Goal: Task Accomplishment & Management: Complete application form

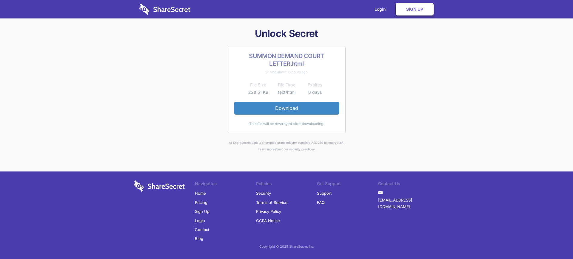
click at [201, 212] on link "Sign Up" at bounding box center [202, 211] width 15 height 9
